Goal: Navigation & Orientation: Go to known website

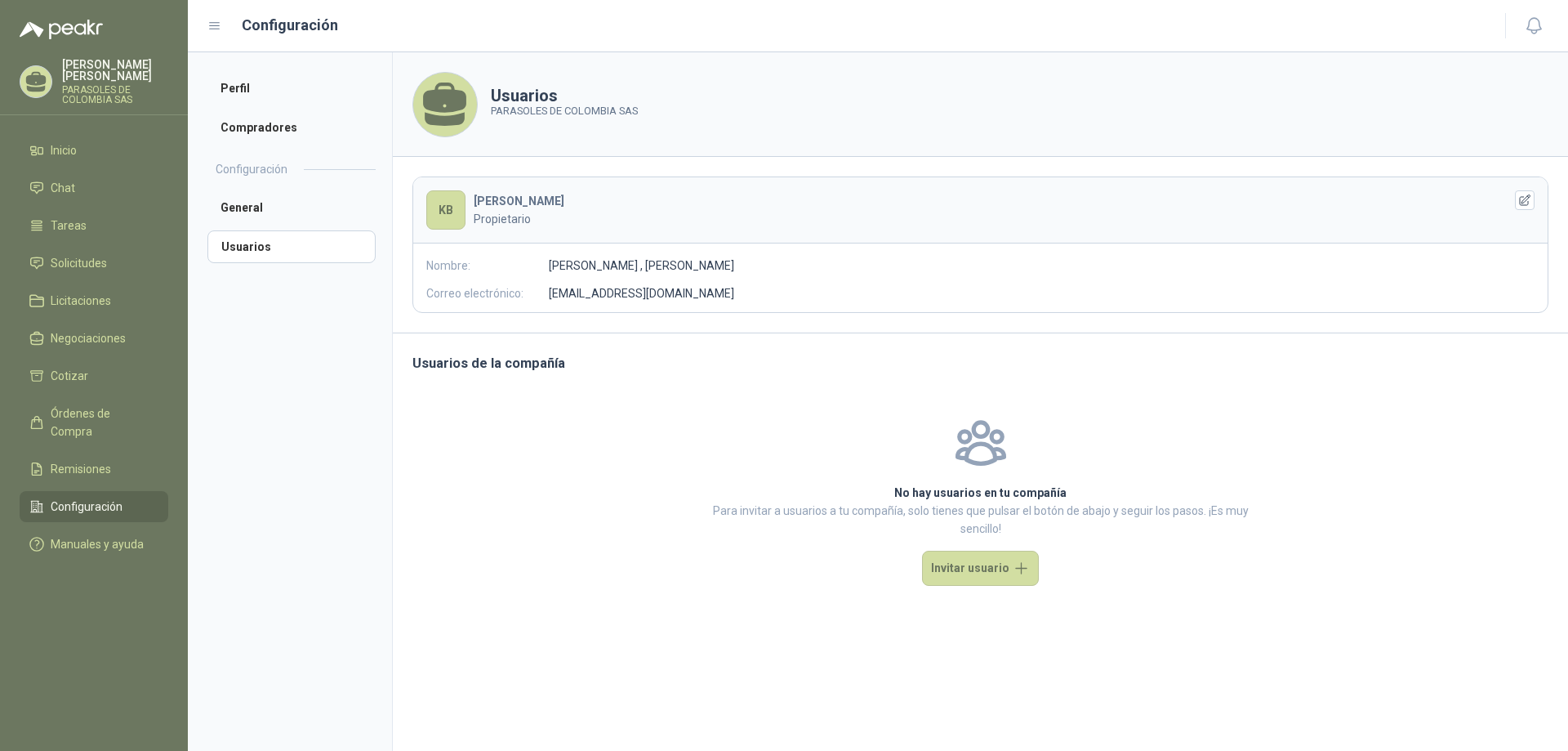
click at [129, 497] on li "Configuración" at bounding box center [94, 506] width 129 height 18
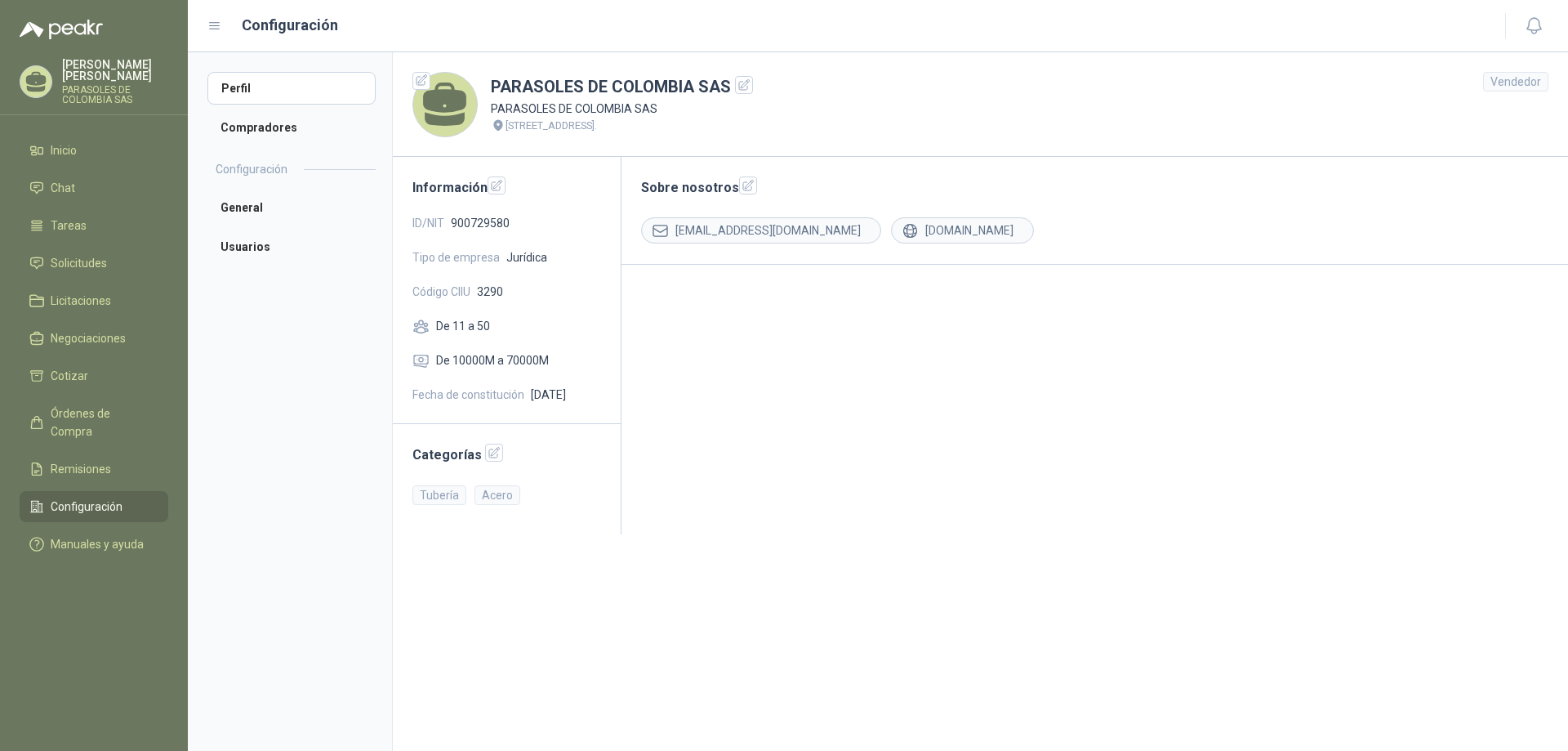
click at [129, 497] on li "Configuración" at bounding box center [94, 506] width 129 height 18
click at [82, 142] on li "Inicio" at bounding box center [94, 150] width 129 height 18
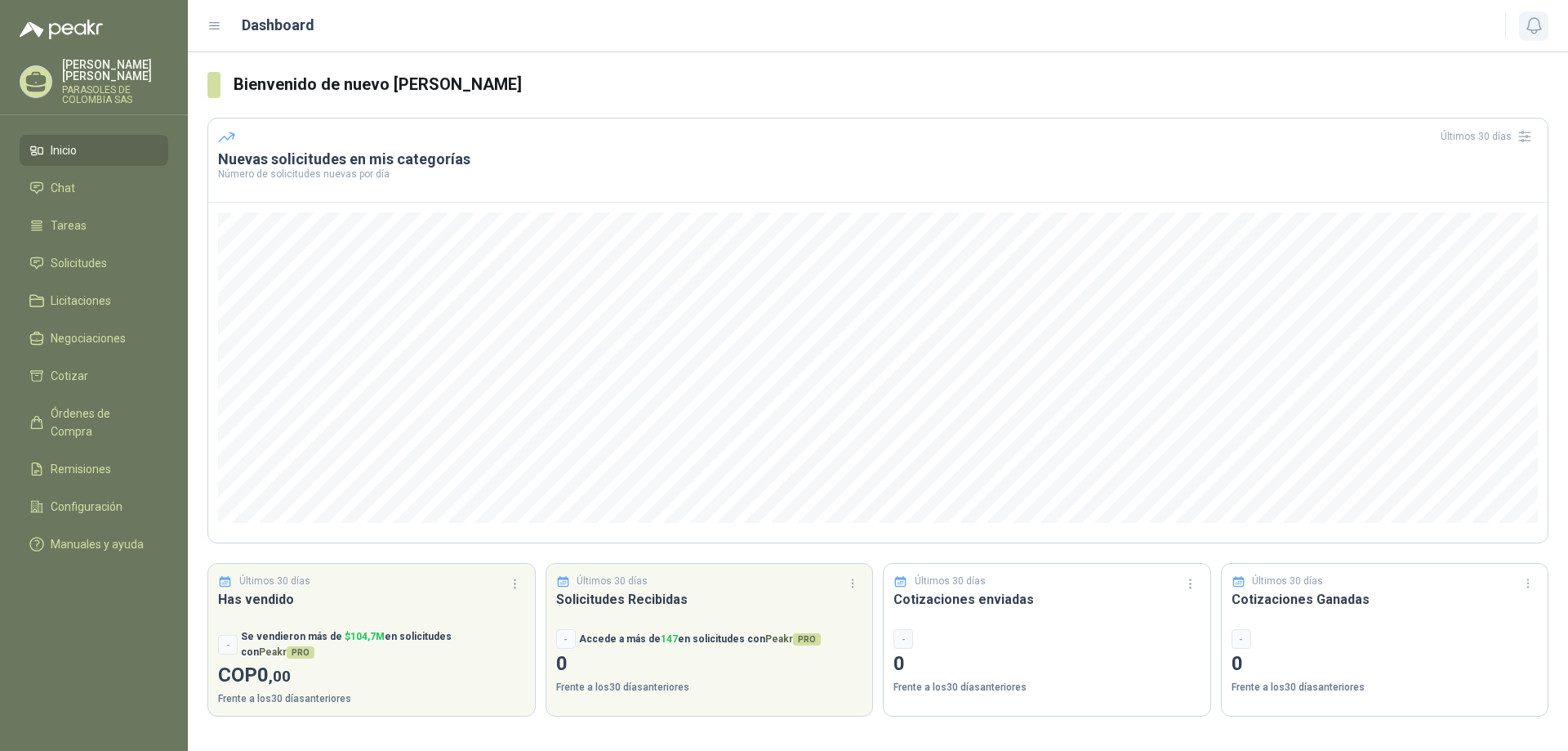
click at [1524, 32] on icon "button" at bounding box center [1533, 25] width 20 height 20
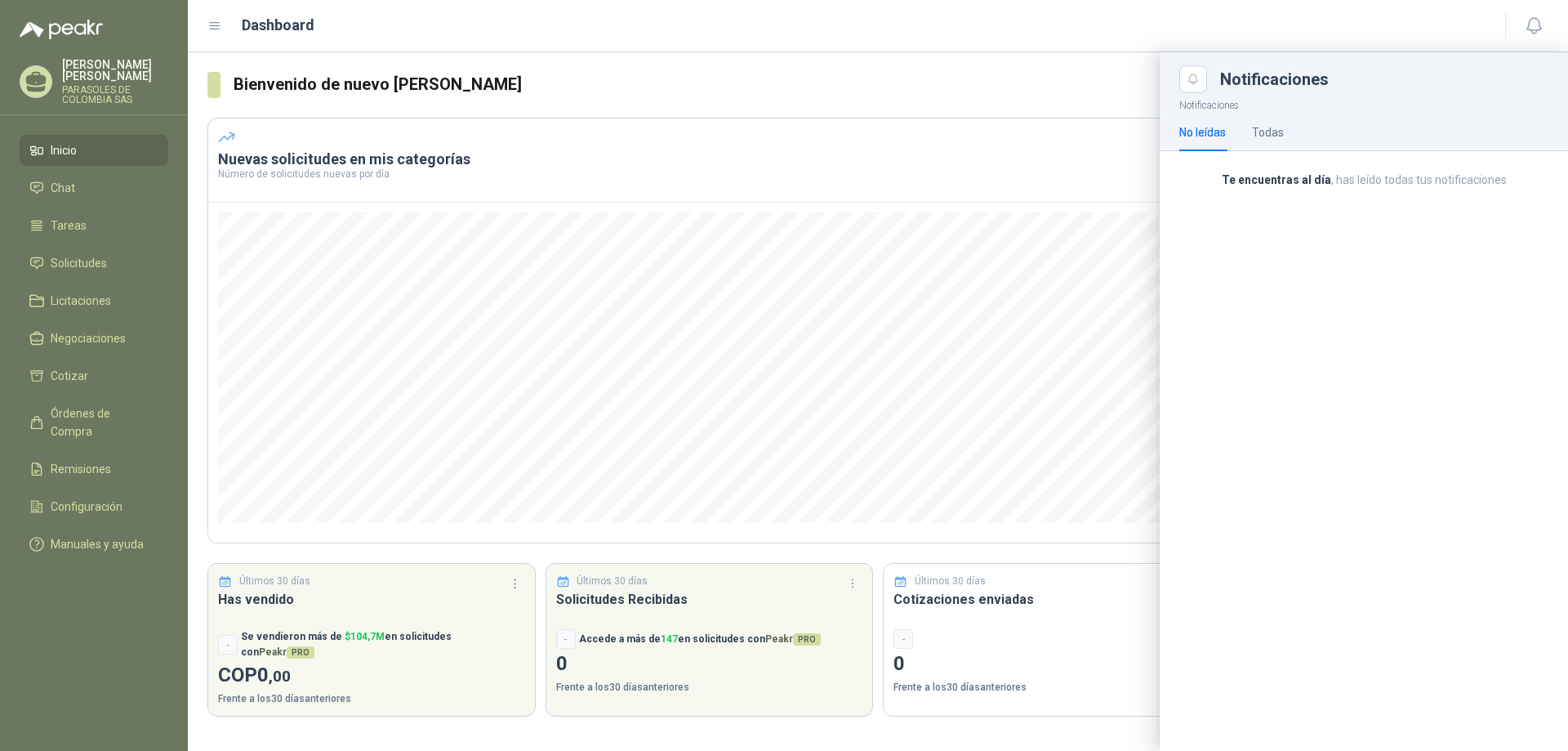
click at [1037, 173] on div at bounding box center [878, 401] width 1380 height 698
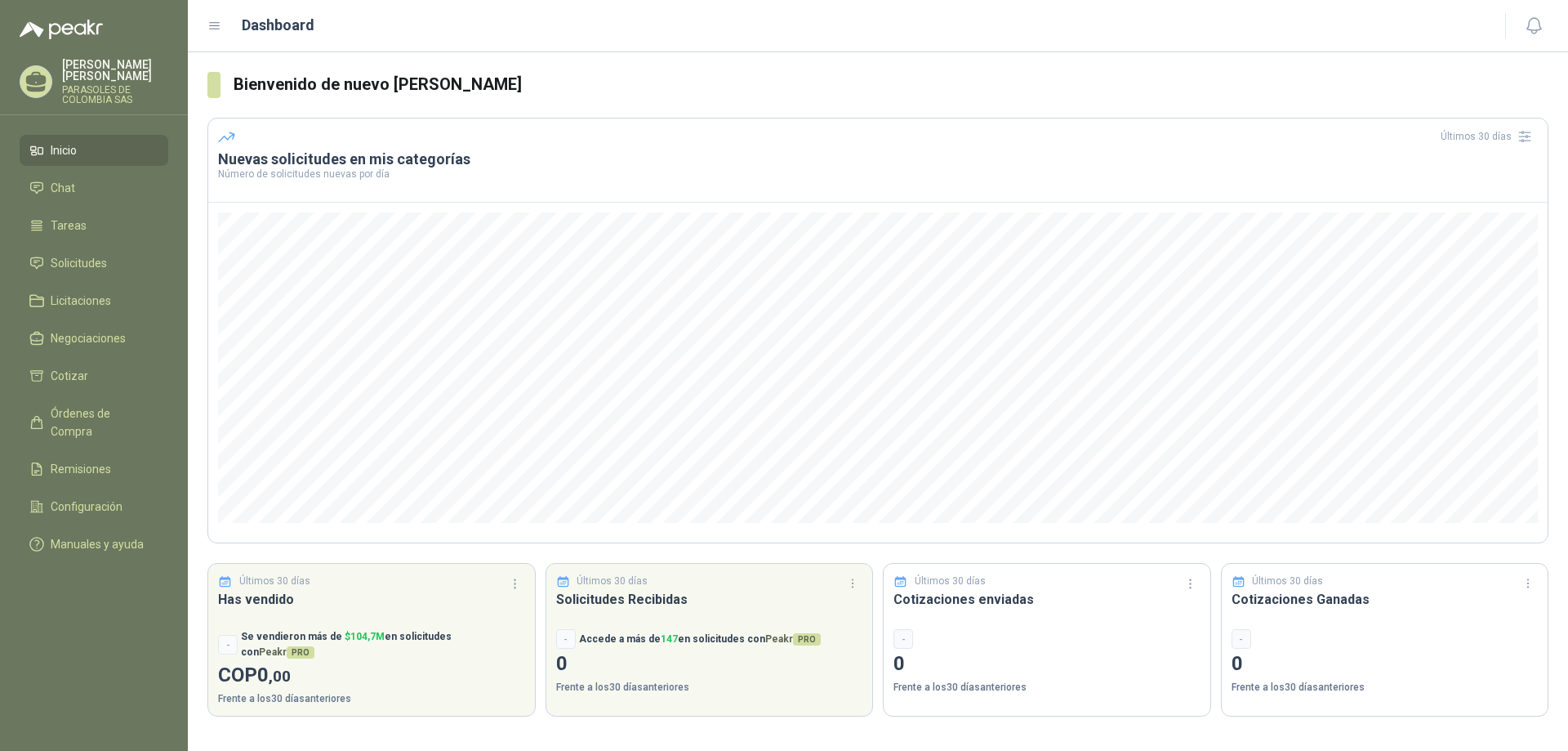
click at [72, 62] on p "[PERSON_NAME]" at bounding box center [115, 70] width 106 height 23
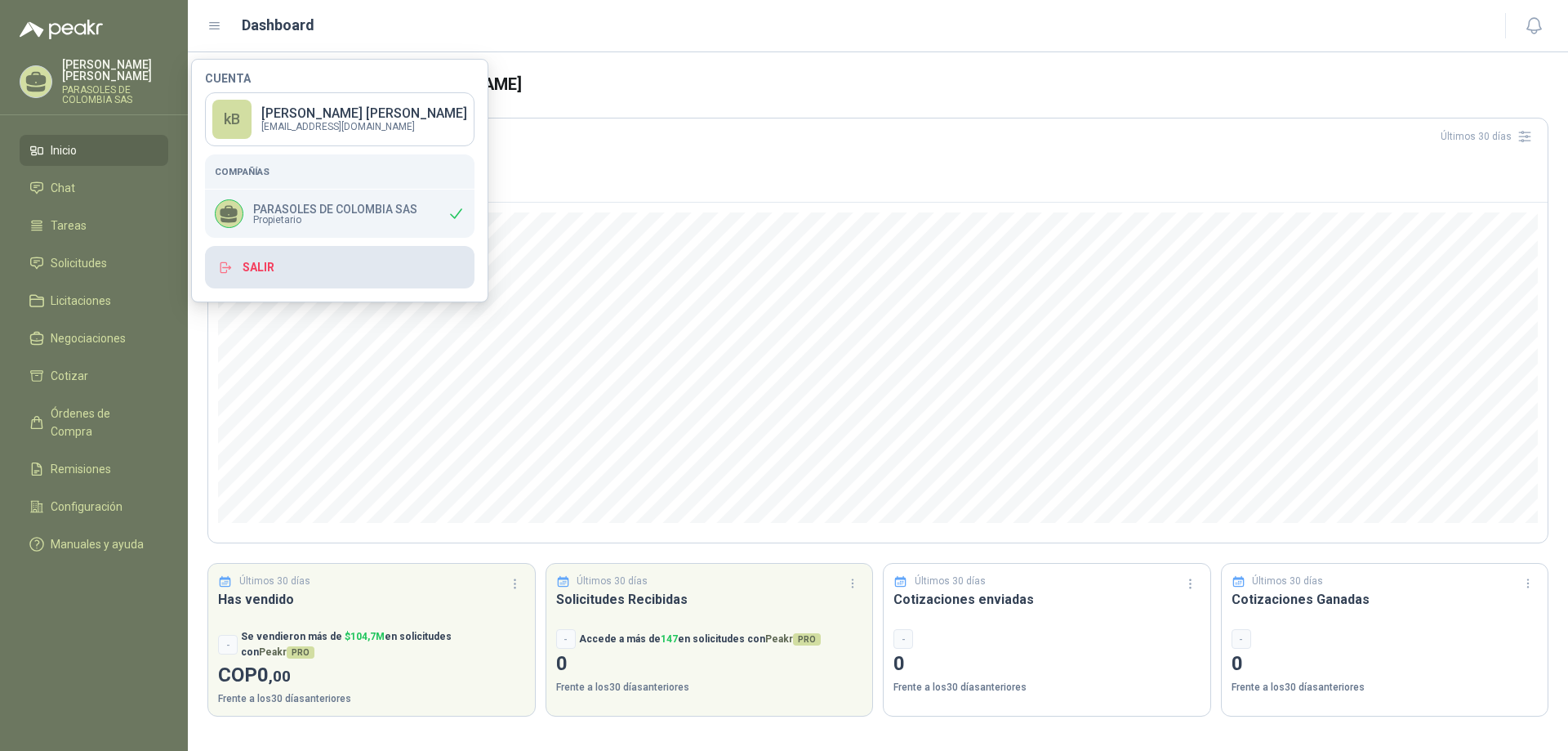
click at [227, 263] on icon "button" at bounding box center [225, 267] width 8 height 12
